Goal: Communication & Community: Ask a question

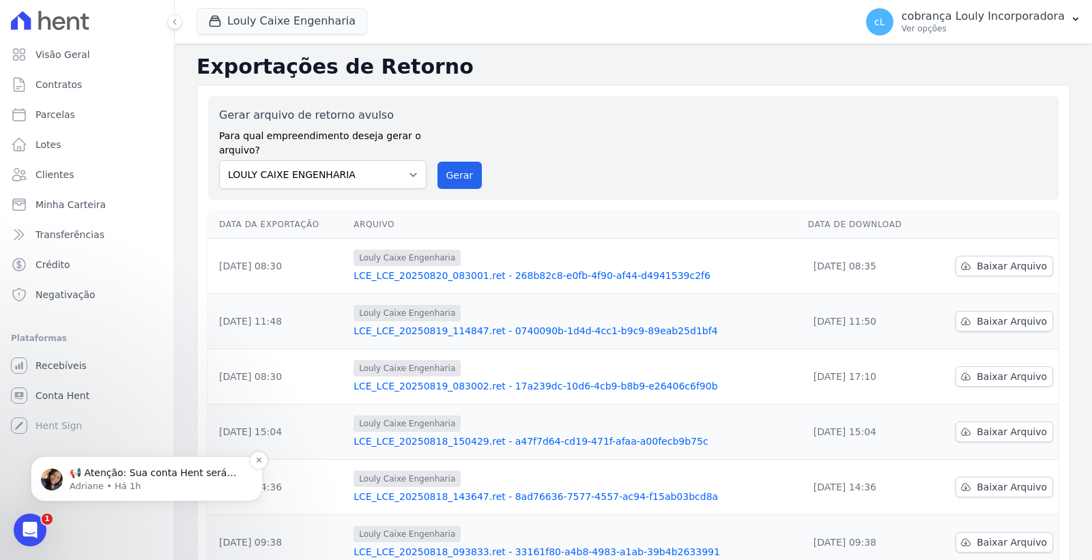
click at [132, 472] on p "📢 Atenção: Sua conta Hent será migrada para a Conta Arke! Estamos trazendo para…" at bounding box center [158, 474] width 176 height 14
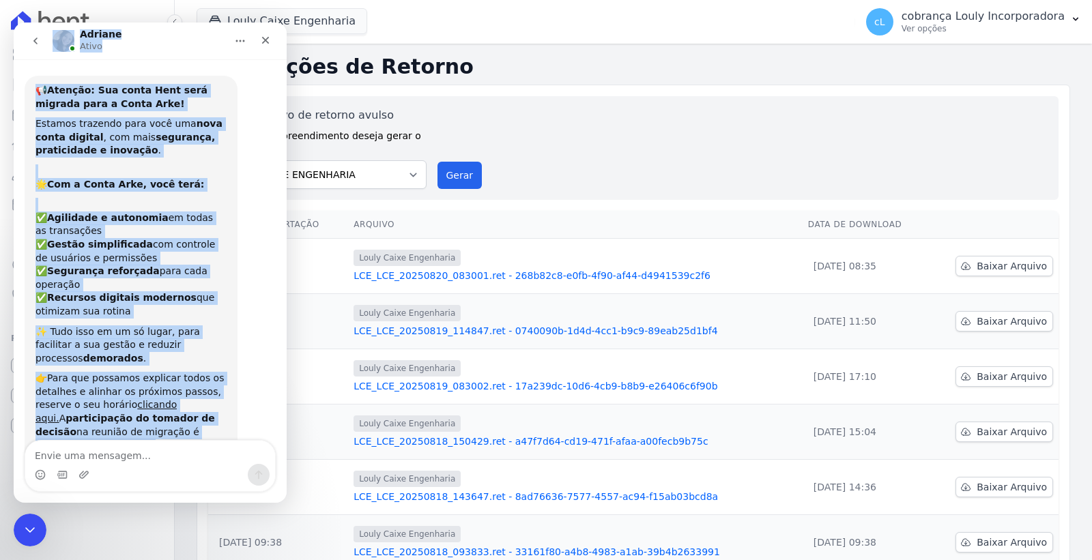
drag, startPoint x: 161, startPoint y: 399, endPoint x: 27, endPoint y: 57, distance: 367.8
click at [27, 57] on div "[PERSON_NAME] 📢 Atenção: Sua conta Hent será migrada para a Conta Arke! Estamos…" at bounding box center [150, 263] width 273 height 481
copy div "[PERSON_NAME] 📢 Atenção: Sua conta Hent será migrada para a Conta Arke! Estamos…"
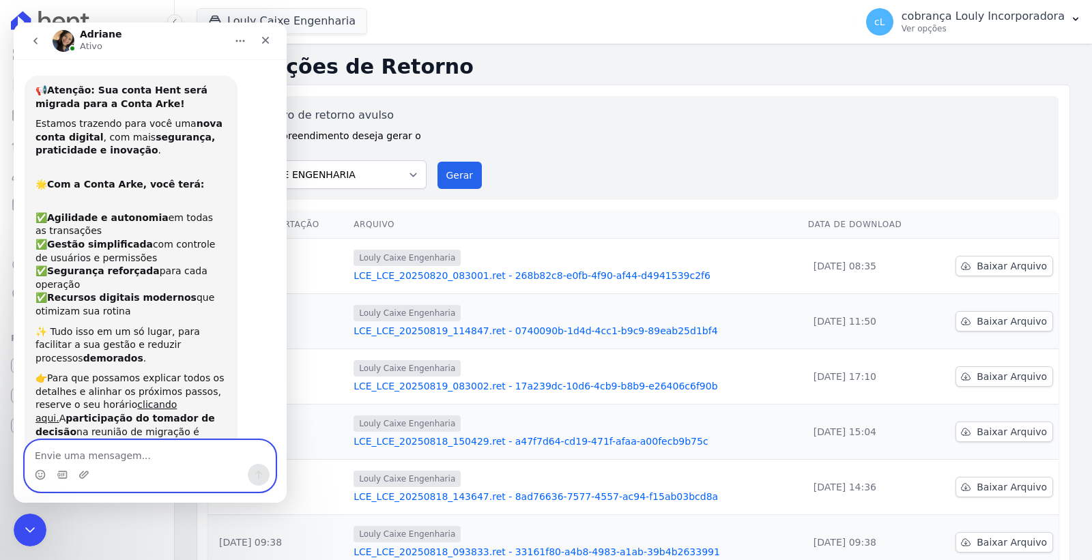
click at [181, 457] on textarea "Envie uma mensagem..." at bounding box center [150, 452] width 250 height 23
click at [164, 450] on textarea "Envie uma mensagem..." at bounding box center [150, 452] width 250 height 23
type textarea "Bom dia [PERSON_NAME], tudo bem?"
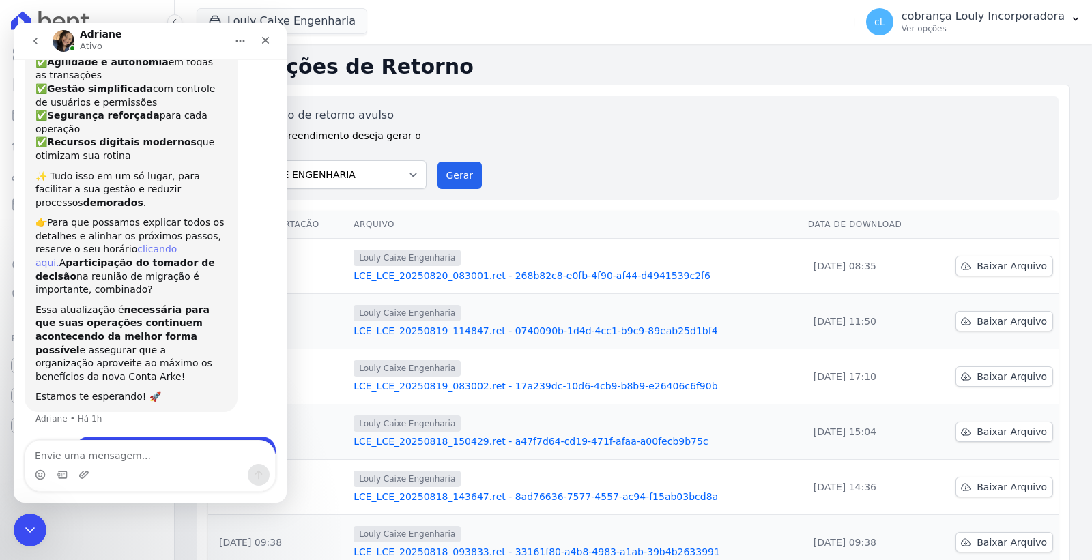
click at [152, 244] on link "clicando aqui." at bounding box center [105, 256] width 141 height 25
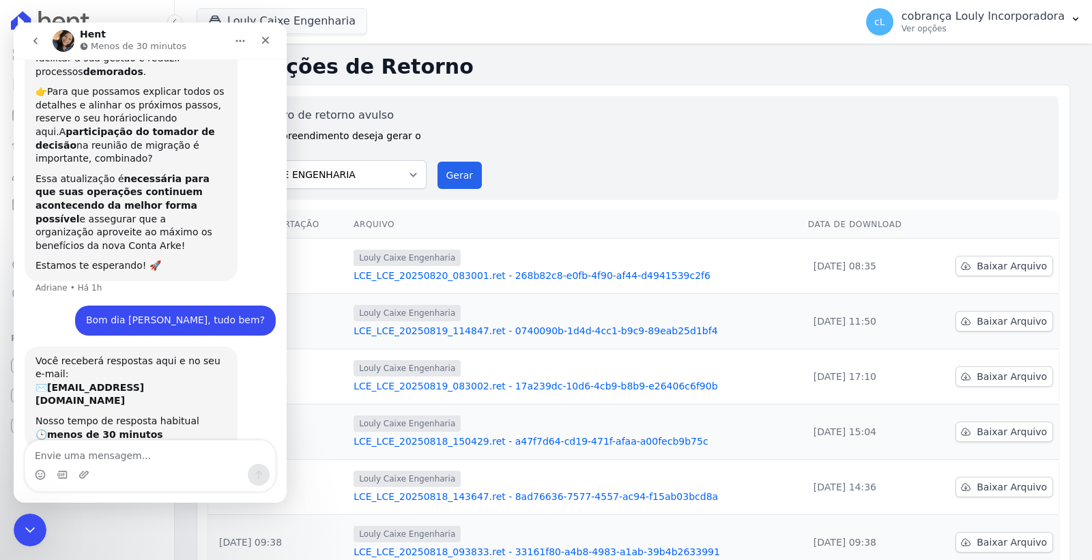
scroll to position [309, 0]
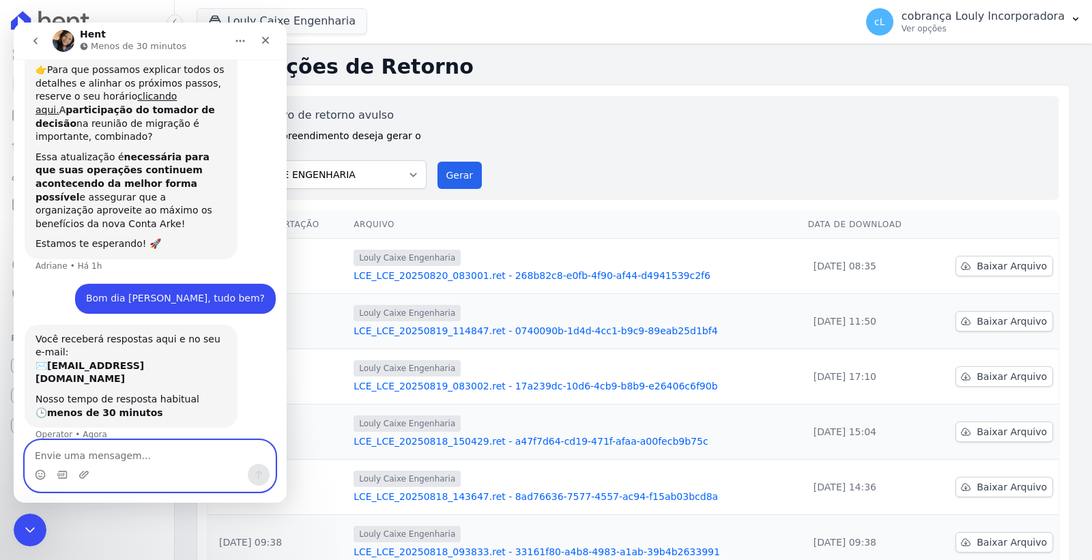
click at [192, 442] on textarea "Envie uma mensagem..." at bounding box center [150, 452] width 250 height 23
type textarea "Tem prazo para fazer essa reunião?"
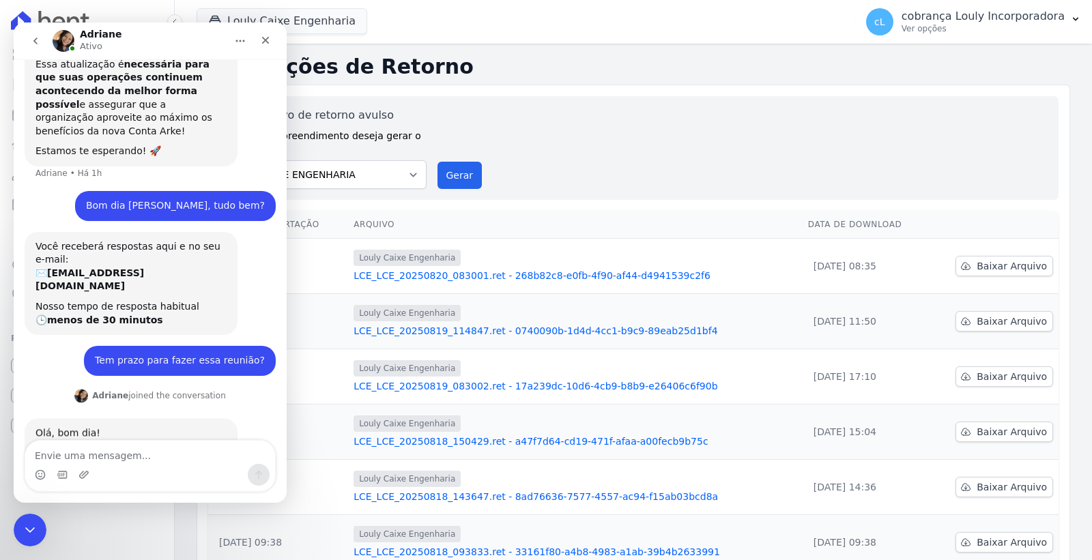
scroll to position [476, 0]
